Goal: Use online tool/utility: Utilize a website feature to perform a specific function

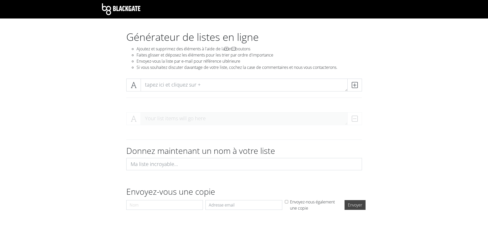
click at [393, 72] on section "Générateur de listes en ligne Ajoutez et supprimez des éléments à l'aide de la …" at bounding box center [244, 132] width 488 height 203
click at [173, 84] on textarea at bounding box center [244, 84] width 207 height 13
type textarea "dsfsf ds sd f"
click at [356, 86] on icon at bounding box center [355, 84] width 6 height 5
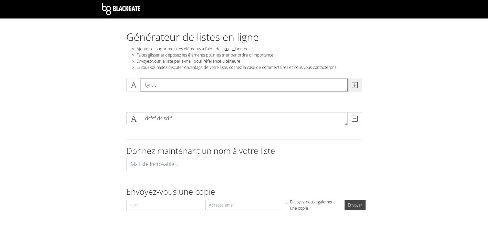
type textarea "tyrt t"
click at [357, 86] on icon at bounding box center [355, 84] width 6 height 5
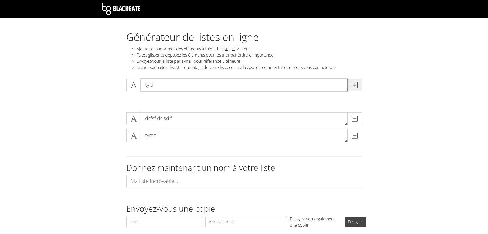
type textarea "ty tr"
drag, startPoint x: 355, startPoint y: 84, endPoint x: 351, endPoint y: 84, distance: 3.9
click at [356, 84] on icon at bounding box center [355, 84] width 6 height 5
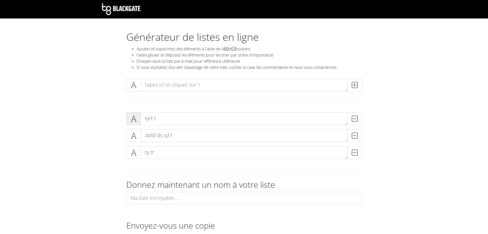
click at [136, 118] on icon at bounding box center [134, 118] width 6 height 5
click at [134, 120] on icon at bounding box center [134, 118] width 6 height 5
click at [134, 135] on icon at bounding box center [134, 135] width 6 height 5
click at [133, 148] on span at bounding box center [133, 152] width 15 height 13
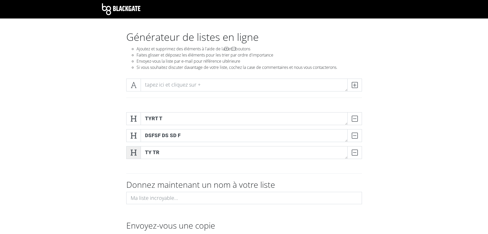
click at [132, 148] on span at bounding box center [133, 152] width 15 height 13
click at [133, 138] on icon at bounding box center [134, 135] width 6 height 5
click at [133, 122] on span at bounding box center [133, 118] width 15 height 13
click at [134, 123] on span at bounding box center [133, 118] width 15 height 13
click at [334, 135] on icon at bounding box center [334, 135] width 6 height 5
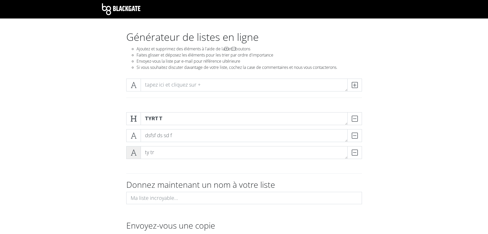
click at [133, 155] on icon at bounding box center [134, 152] width 6 height 5
click at [225, 161] on div "ty tr SUPPRIMER" at bounding box center [244, 154] width 238 height 17
